Goal: Find specific fact: Find specific fact

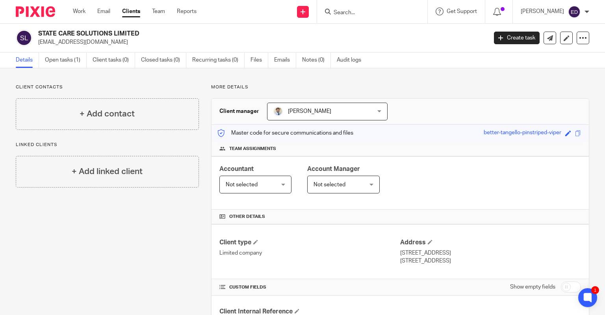
click at [382, 15] on input "Search" at bounding box center [368, 12] width 71 height 7
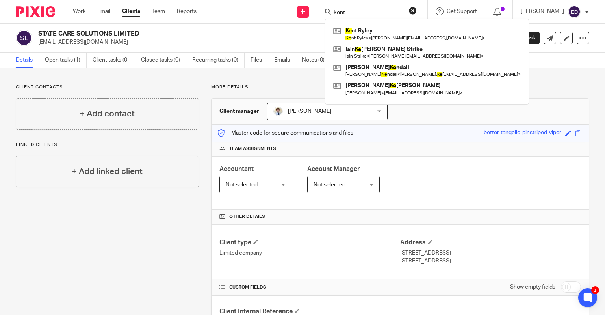
type input "kent"
click button "submit" at bounding box center [0, 0] width 0 height 0
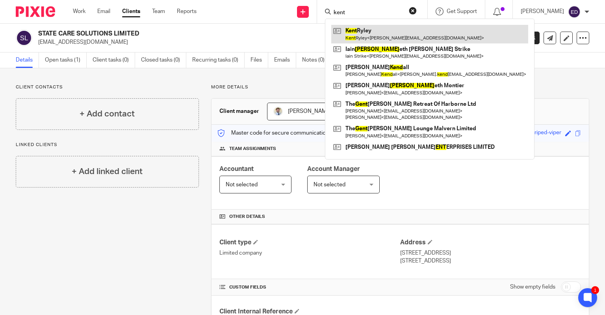
click at [385, 29] on link at bounding box center [429, 34] width 197 height 18
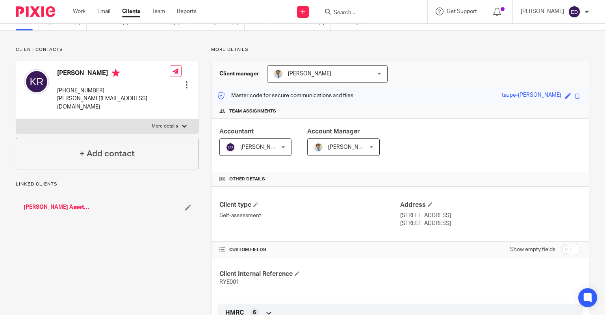
scroll to position [39, 0]
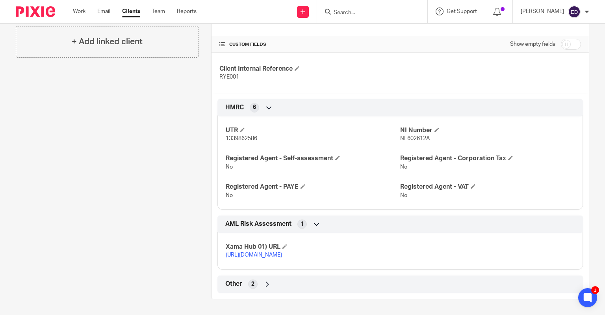
click at [273, 290] on div "Other 2" at bounding box center [400, 283] width 354 height 13
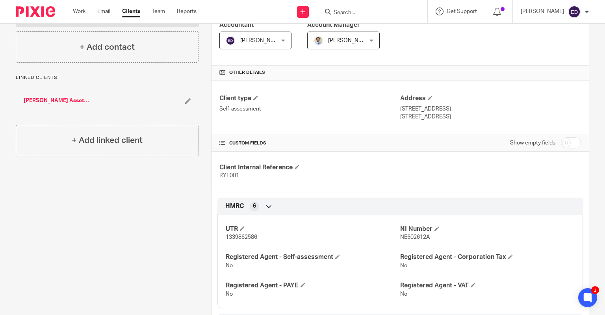
scroll to position [167, 0]
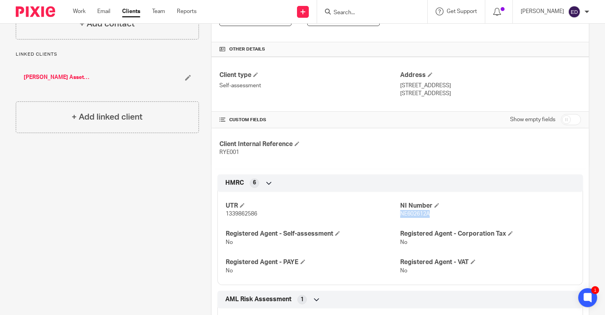
drag, startPoint x: 397, startPoint y: 212, endPoint x: 427, endPoint y: 216, distance: 30.9
click at [427, 216] on p "NE602612A" at bounding box center [487, 214] width 175 height 8
copy span "NE602612A"
